Goal: Task Accomplishment & Management: Use online tool/utility

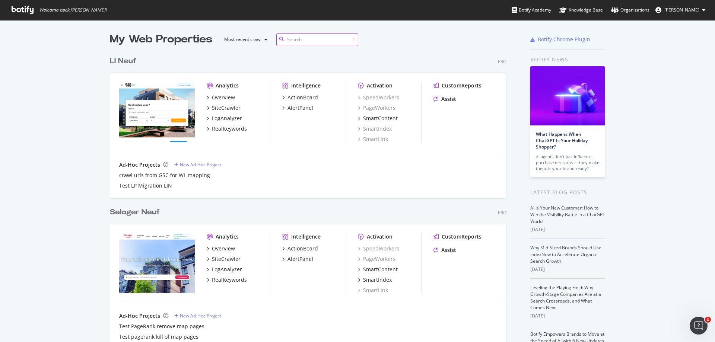
click at [299, 39] on input at bounding box center [317, 39] width 82 height 13
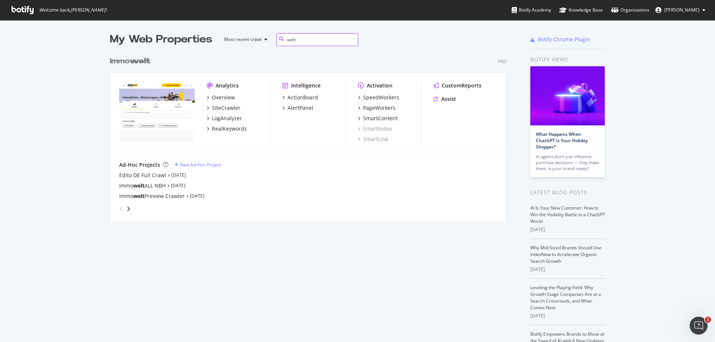
scroll to position [170, 397]
type input "welt"
click at [231, 107] on div "SiteCrawler" at bounding box center [226, 107] width 29 height 7
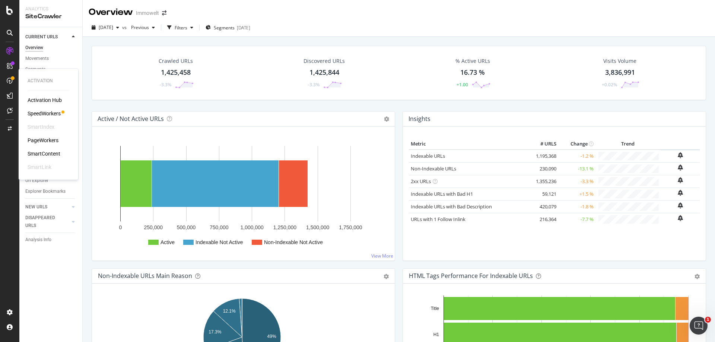
click at [51, 144] on div "PageWorkers" at bounding box center [43, 140] width 31 height 7
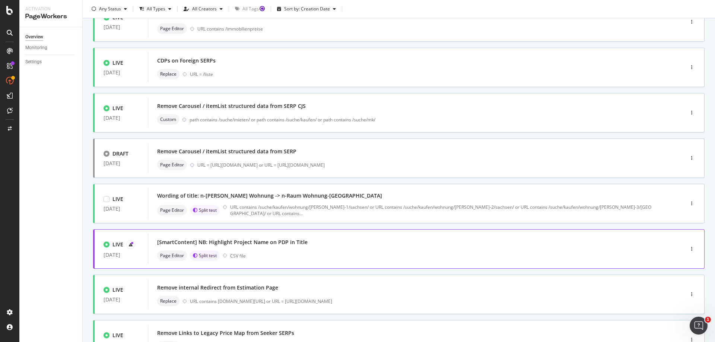
scroll to position [112, 0]
click at [386, 249] on div "[SmartContent] NB: Highlight Project Name on PDP in Title Page Editor Split tes…" at bounding box center [405, 249] width 496 height 24
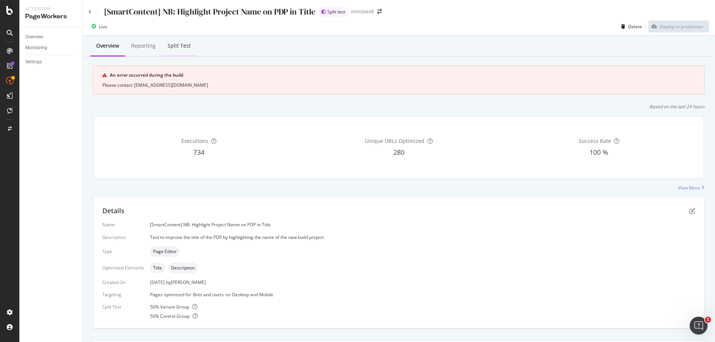
click at [189, 47] on div "Split Test" at bounding box center [179, 45] width 23 height 7
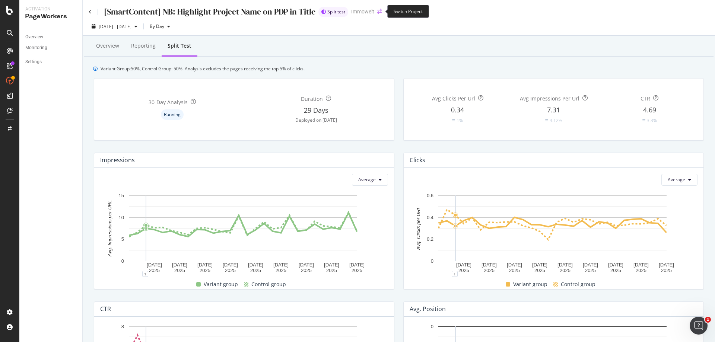
click at [377, 11] on icon "arrow-right-arrow-left" at bounding box center [379, 11] width 4 height 5
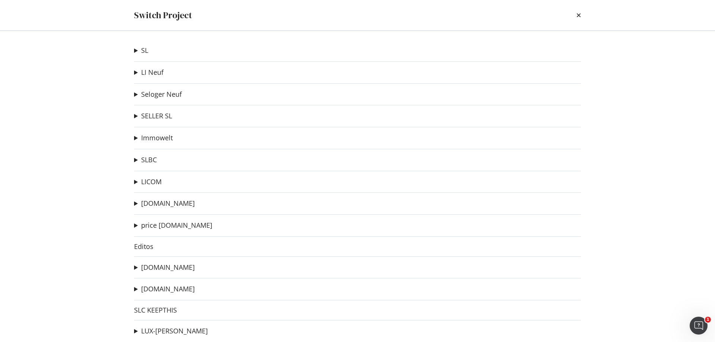
click at [135, 139] on summary "Immowelt" at bounding box center [153, 138] width 39 height 10
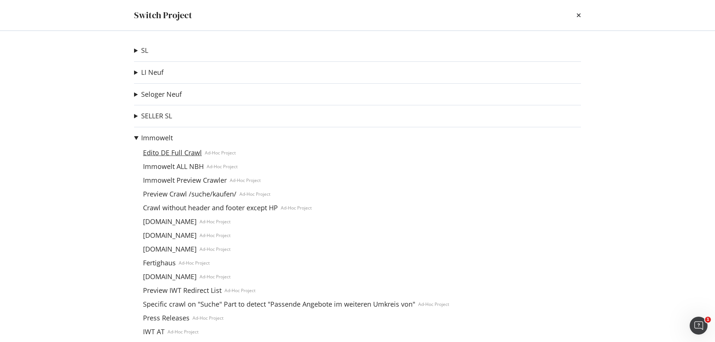
click at [167, 153] on link "Edito DE Full Crawl" at bounding box center [172, 153] width 65 height 8
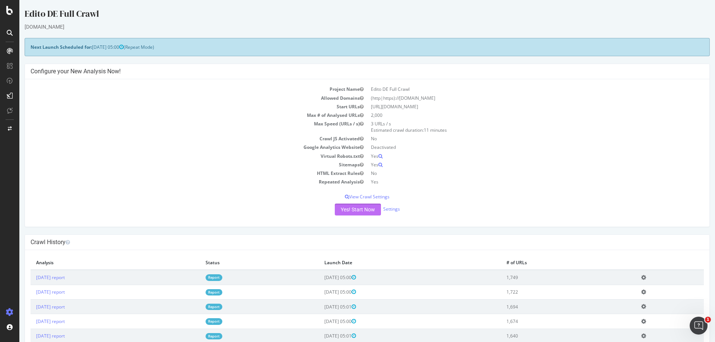
click at [349, 209] on button "Yes! Start Now" at bounding box center [358, 210] width 46 height 12
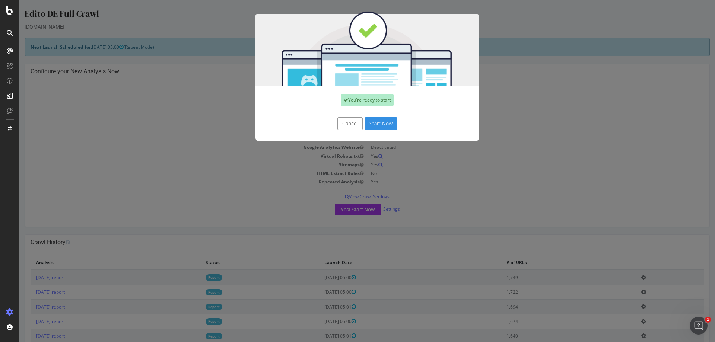
click at [382, 125] on button "Start Now" at bounding box center [381, 123] width 33 height 13
